Goal: Task Accomplishment & Management: Use online tool/utility

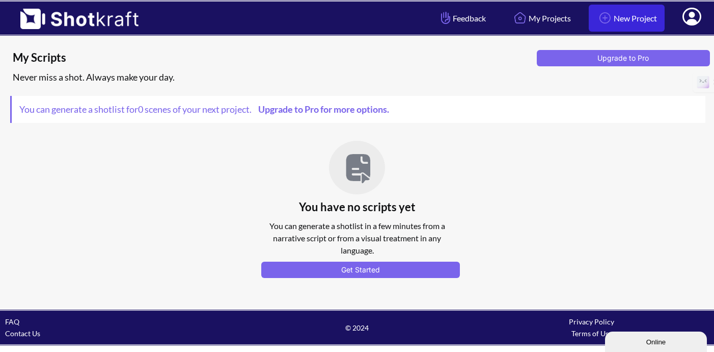
click at [622, 18] on link "New Project" at bounding box center [627, 18] width 76 height 27
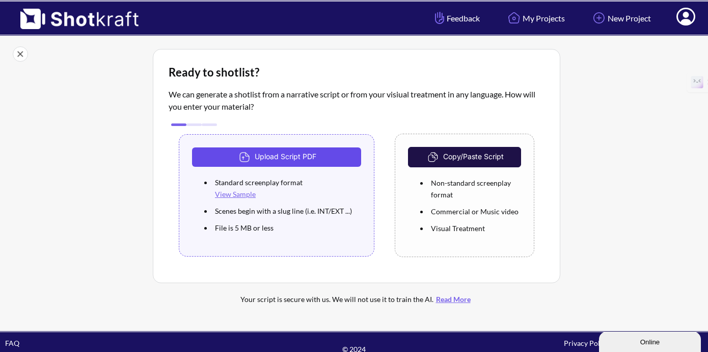
click at [325, 159] on button "Upload Script PDF" at bounding box center [276, 156] width 169 height 19
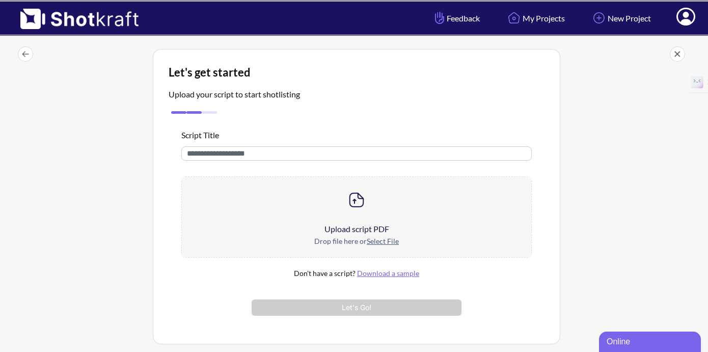
click at [325, 159] on input "text" at bounding box center [356, 153] width 350 height 14
type input "****"
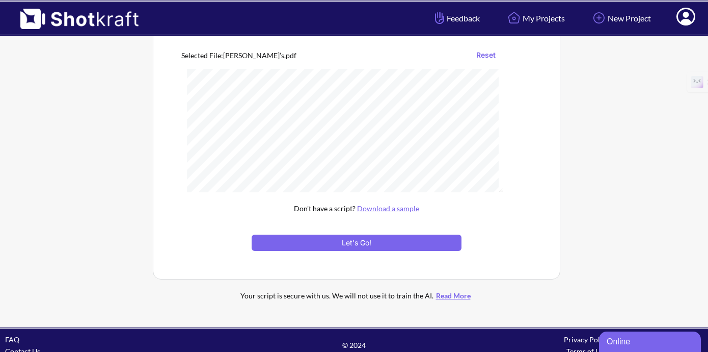
scroll to position [142, 0]
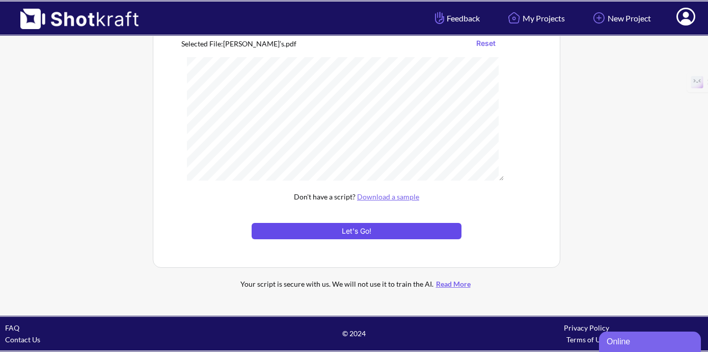
click at [402, 234] on button "Let's Go!" at bounding box center [357, 231] width 210 height 16
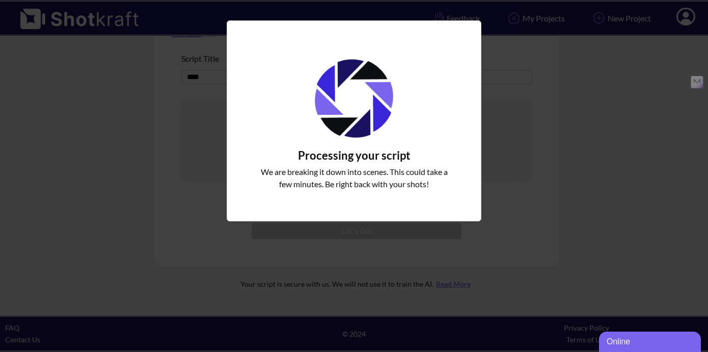
scroll to position [62, 0]
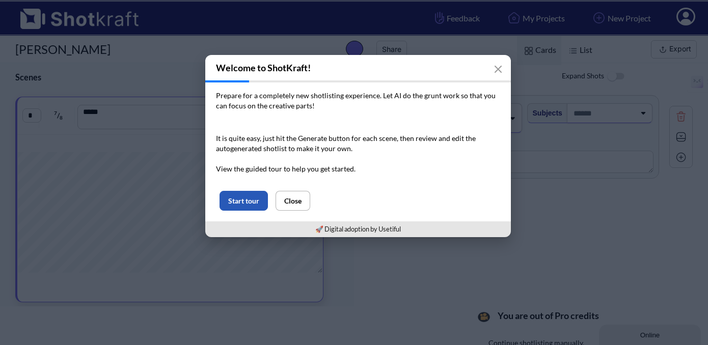
click at [249, 203] on button "Start tour" at bounding box center [244, 201] width 48 height 20
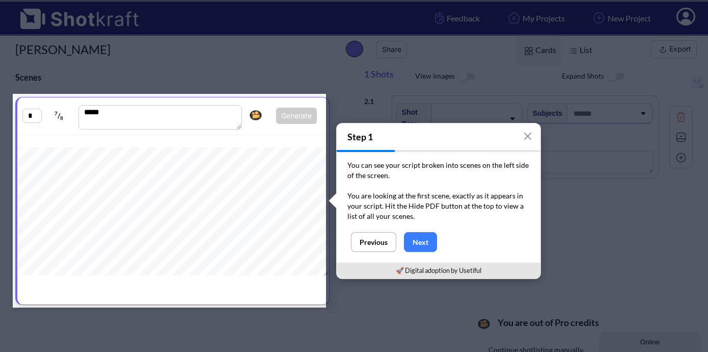
scroll to position [346, 0]
click at [425, 239] on button "Next" at bounding box center [420, 242] width 33 height 20
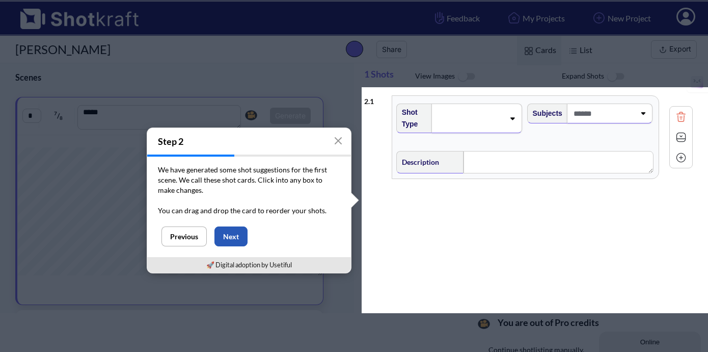
click at [234, 238] on button "Next" at bounding box center [230, 236] width 33 height 20
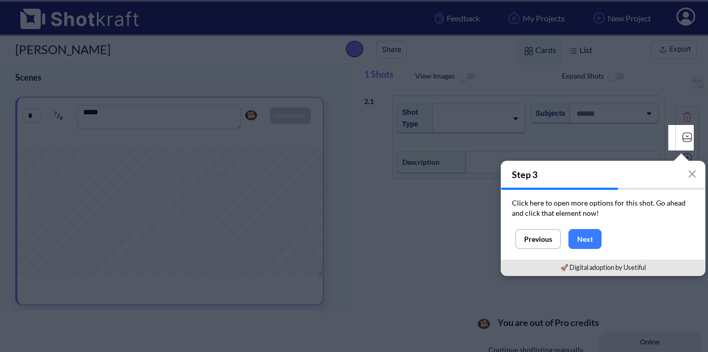
click at [680, 137] on img at bounding box center [687, 136] width 15 height 15
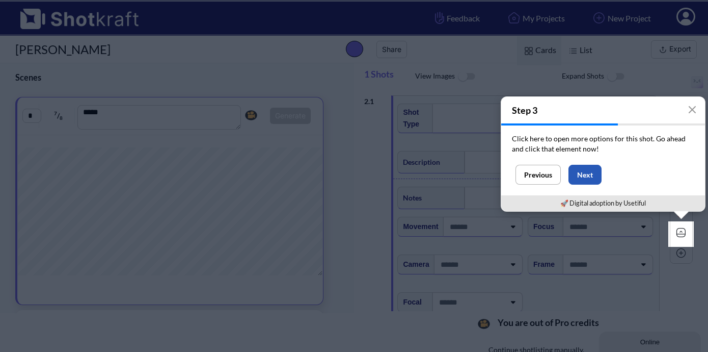
click at [587, 176] on button "Next" at bounding box center [585, 175] width 33 height 20
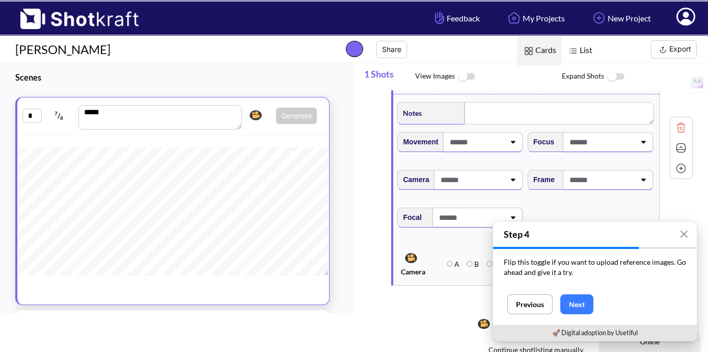
scroll to position [593, 0]
click at [574, 304] on button "Next" at bounding box center [576, 304] width 33 height 20
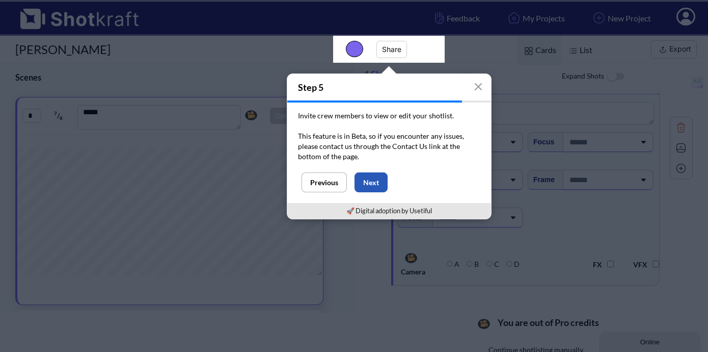
click at [371, 181] on button "Next" at bounding box center [371, 182] width 33 height 20
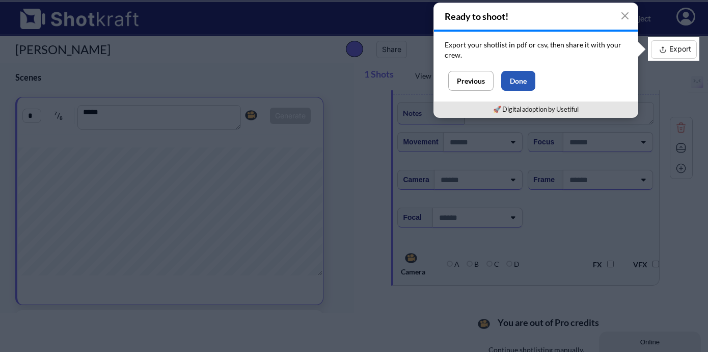
click at [518, 80] on button "Done" at bounding box center [518, 81] width 34 height 20
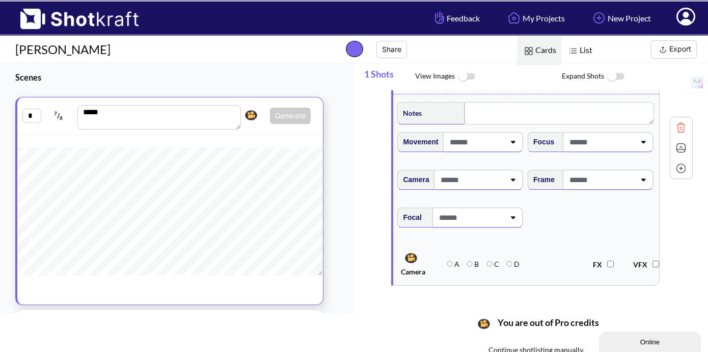
click at [471, 77] on img at bounding box center [466, 77] width 23 height 22
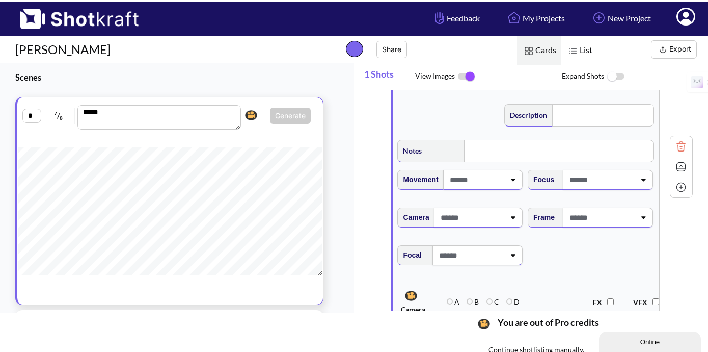
click at [619, 77] on img at bounding box center [615, 77] width 23 height 22
click at [608, 76] on img at bounding box center [615, 76] width 23 height 21
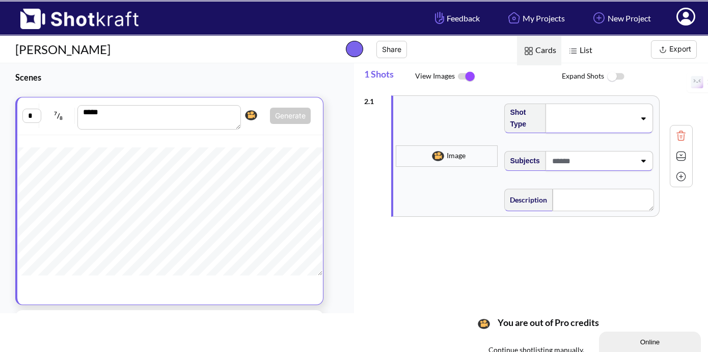
click at [462, 78] on img at bounding box center [466, 76] width 23 height 21
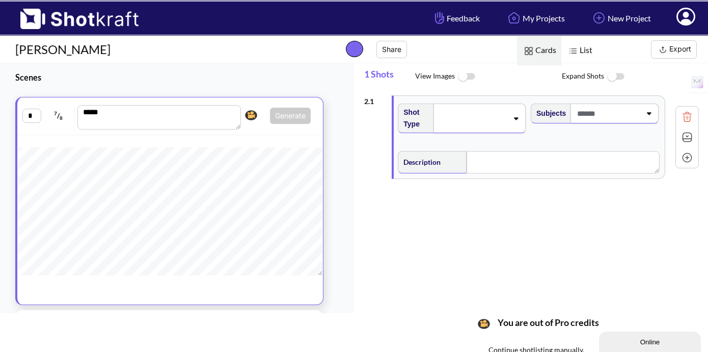
click at [494, 135] on div "Shot Type" at bounding box center [462, 121] width 133 height 47
click at [502, 123] on span at bounding box center [473, 118] width 70 height 14
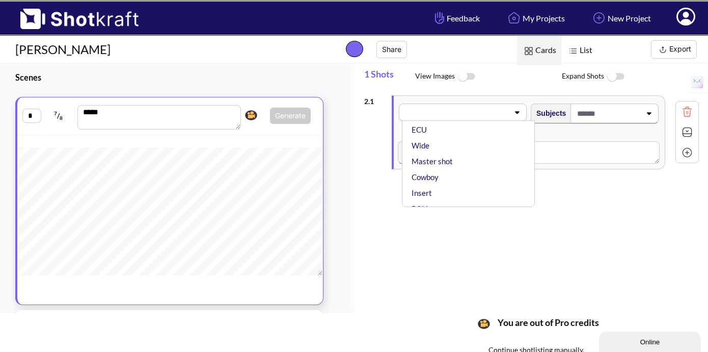
scroll to position [74, 0]
click at [476, 147] on li "Wide" at bounding box center [471, 144] width 123 height 16
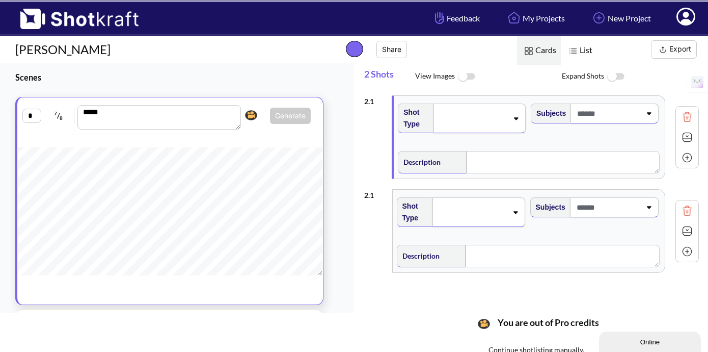
click at [592, 113] on span at bounding box center [608, 113] width 66 height 17
click at [592, 113] on span at bounding box center [589, 113] width 106 height 17
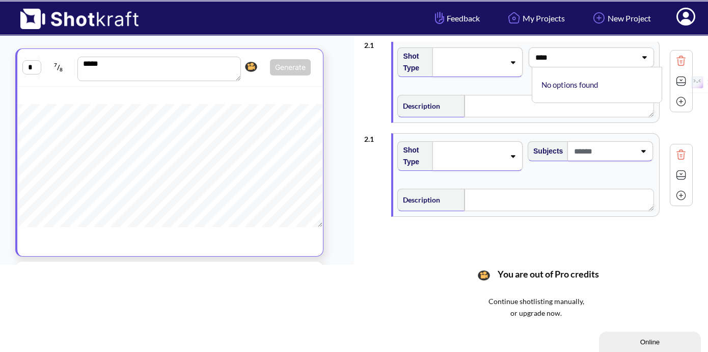
scroll to position [0, 0]
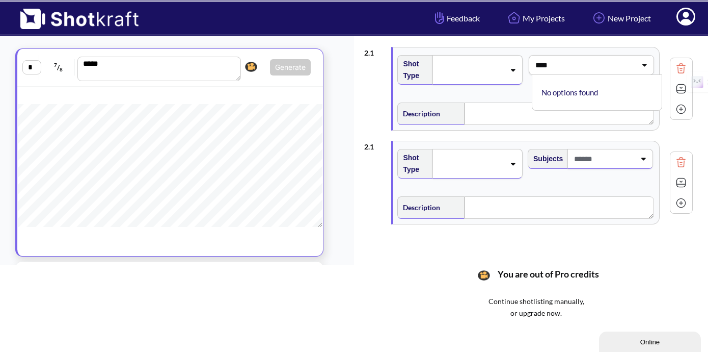
type input "****"
